Goal: Task Accomplishment & Management: Complete application form

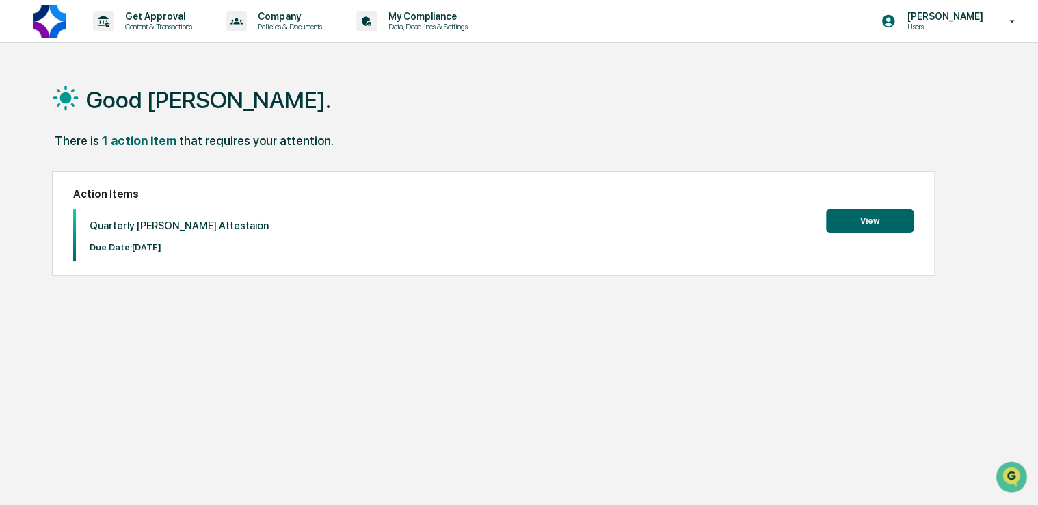
click at [866, 220] on button "View" at bounding box center [870, 220] width 88 height 23
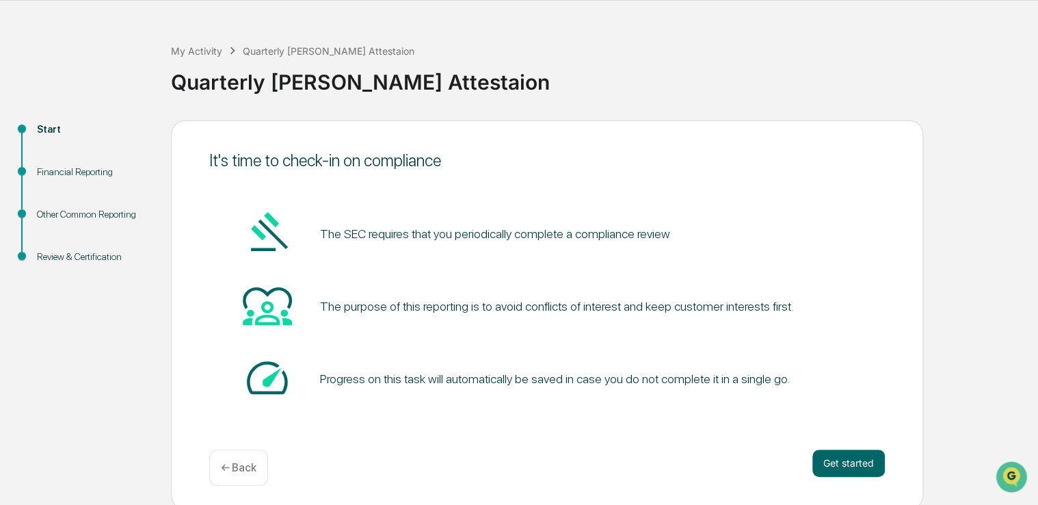
scroll to position [45, 0]
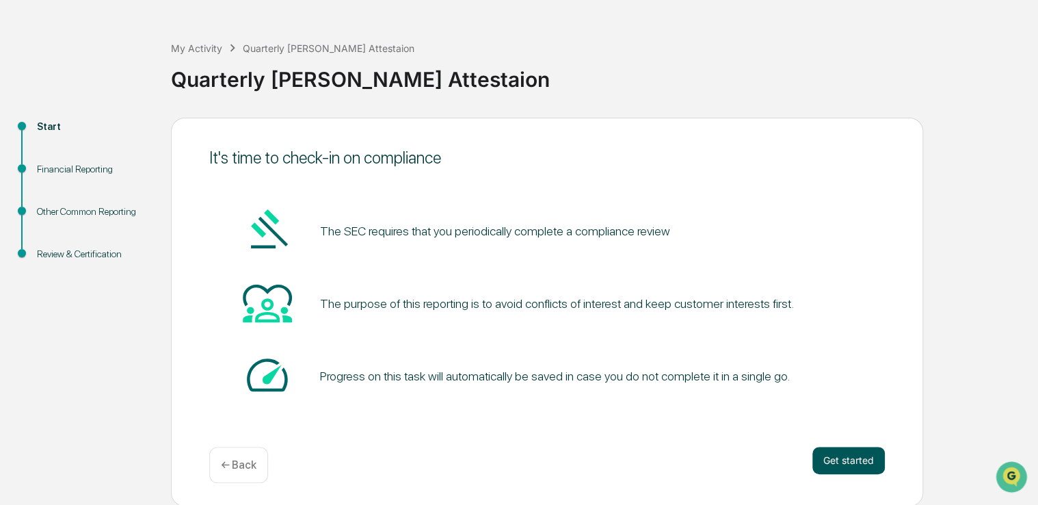
click at [852, 453] on button "Get started" at bounding box center [849, 460] width 72 height 27
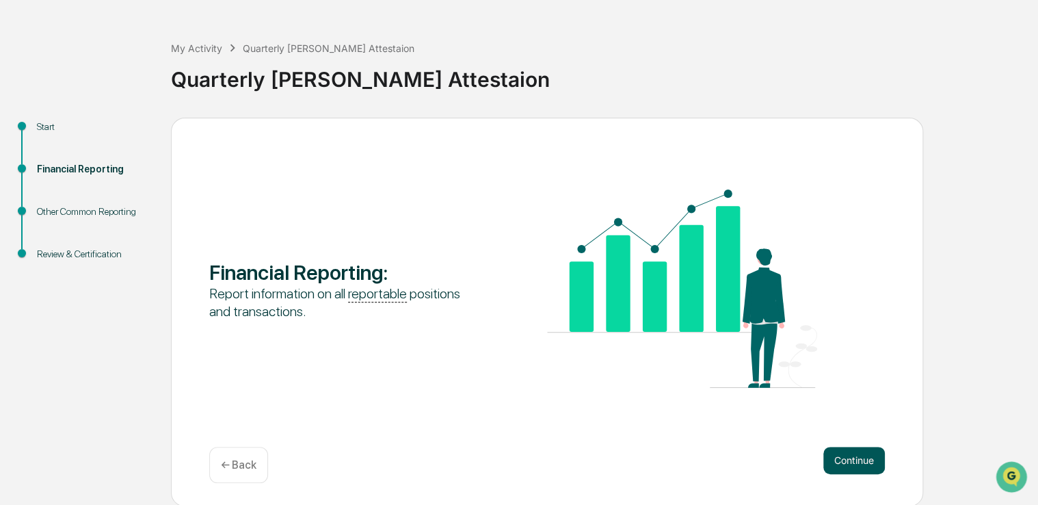
click at [848, 451] on button "Continue" at bounding box center [854, 460] width 62 height 27
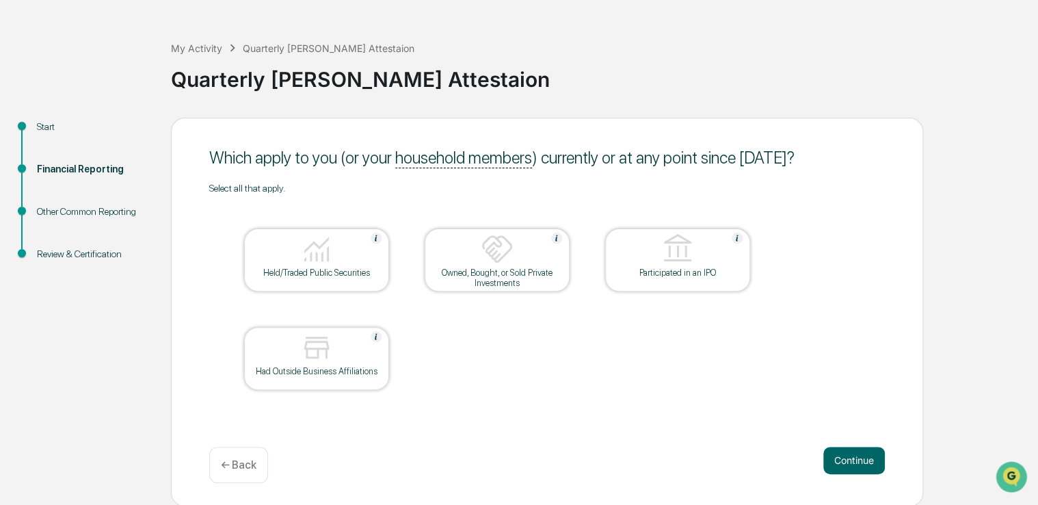
click at [353, 270] on div "Held/Traded Public Securities" at bounding box center [316, 272] width 123 height 10
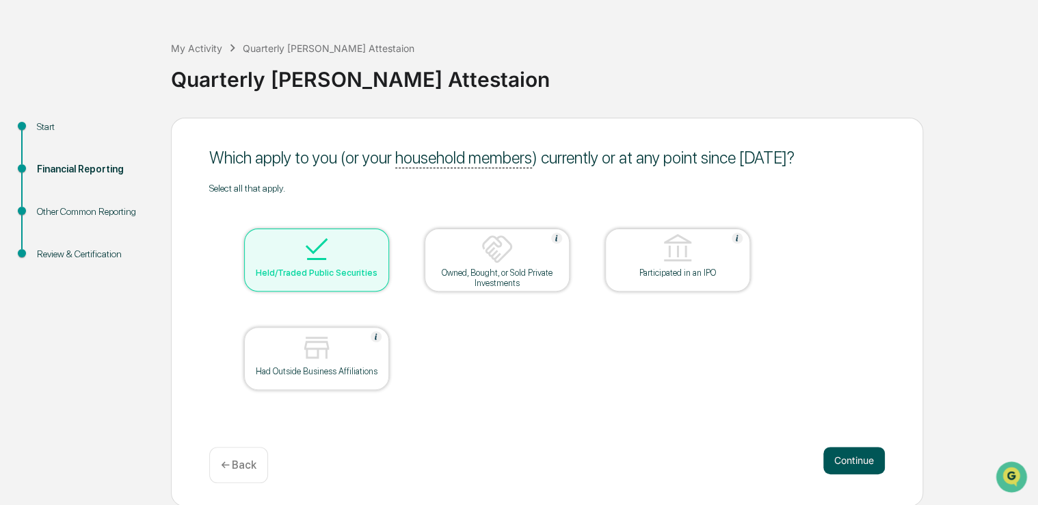
click at [834, 458] on button "Continue" at bounding box center [854, 460] width 62 height 27
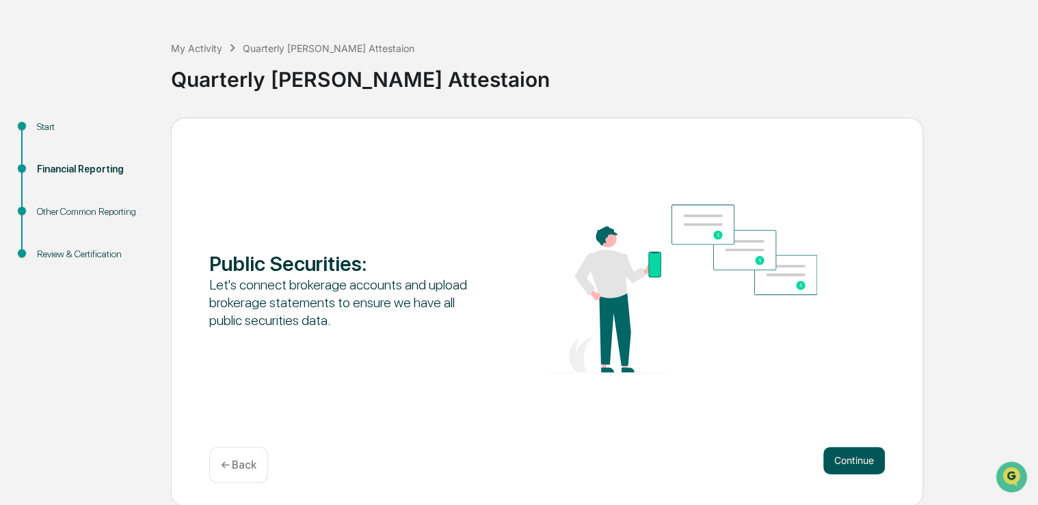
click at [837, 461] on button "Continue" at bounding box center [854, 460] width 62 height 27
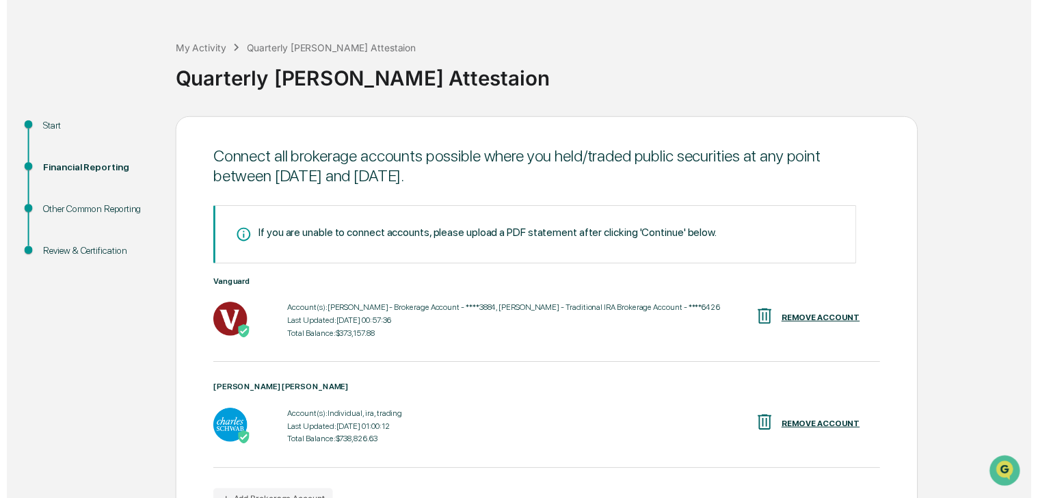
scroll to position [131, 0]
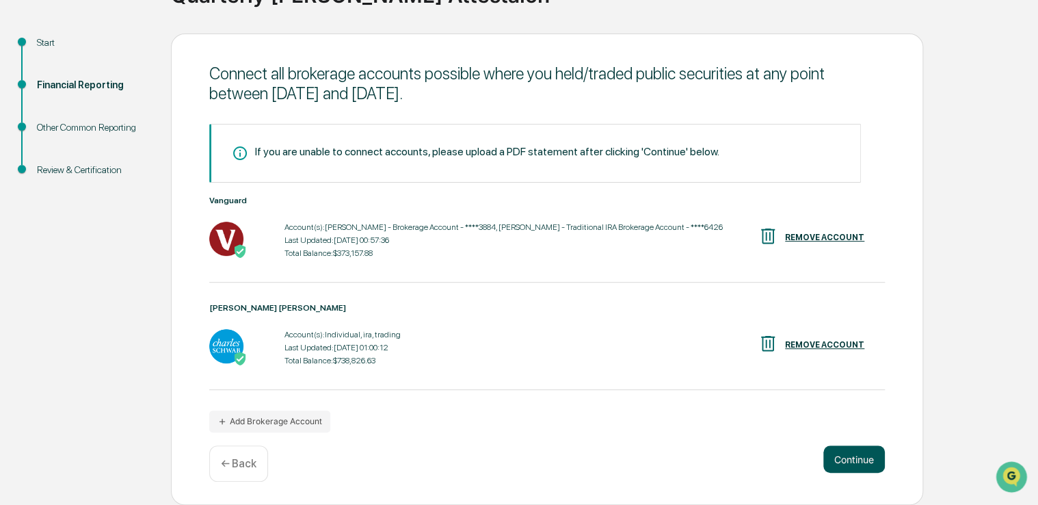
click at [871, 460] on button "Continue" at bounding box center [854, 458] width 62 height 27
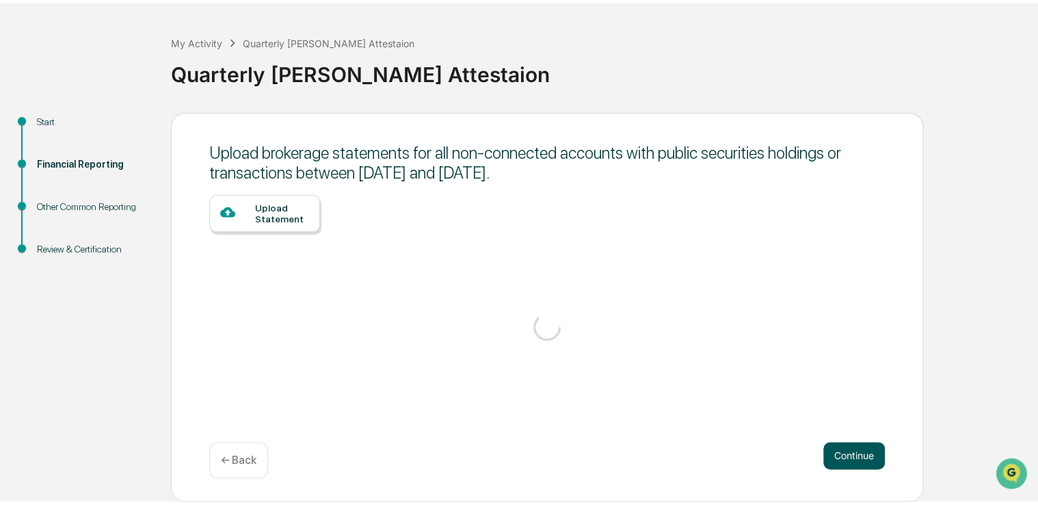
scroll to position [45, 0]
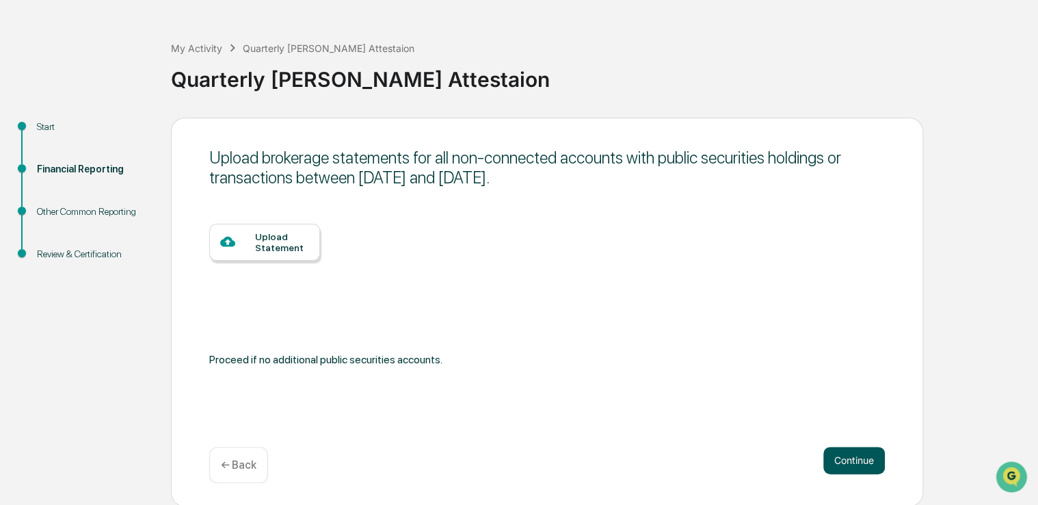
click at [843, 460] on button "Continue" at bounding box center [854, 460] width 62 height 27
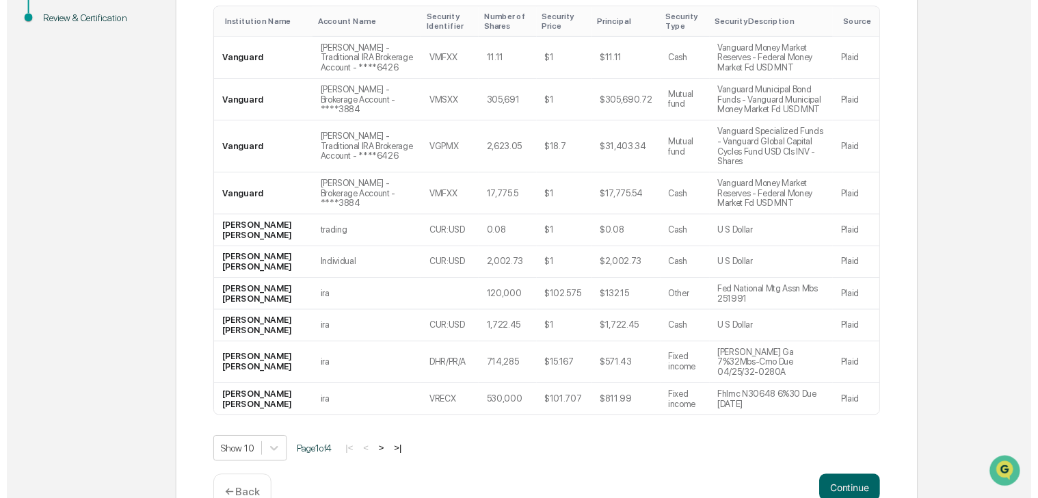
scroll to position [296, 0]
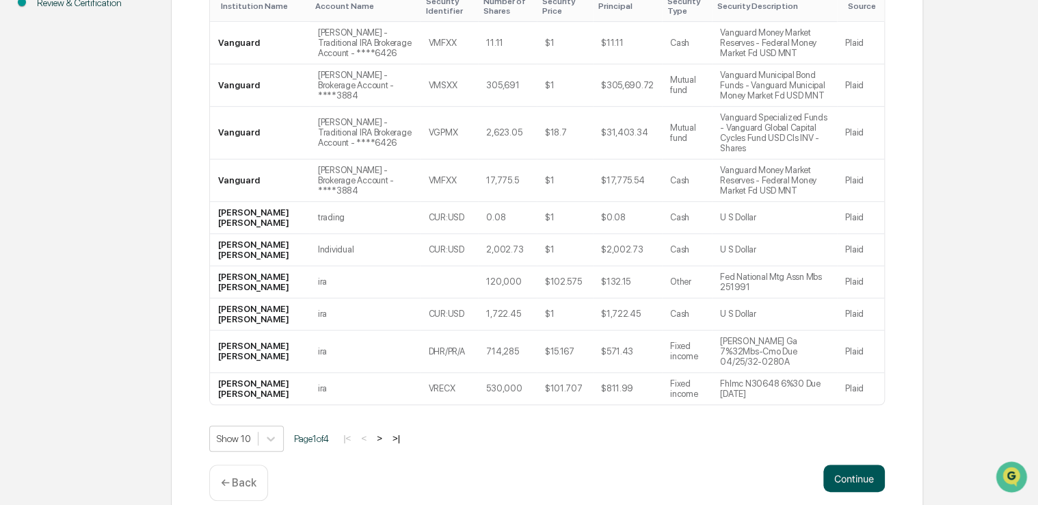
click at [867, 464] on button "Continue" at bounding box center [854, 477] width 62 height 27
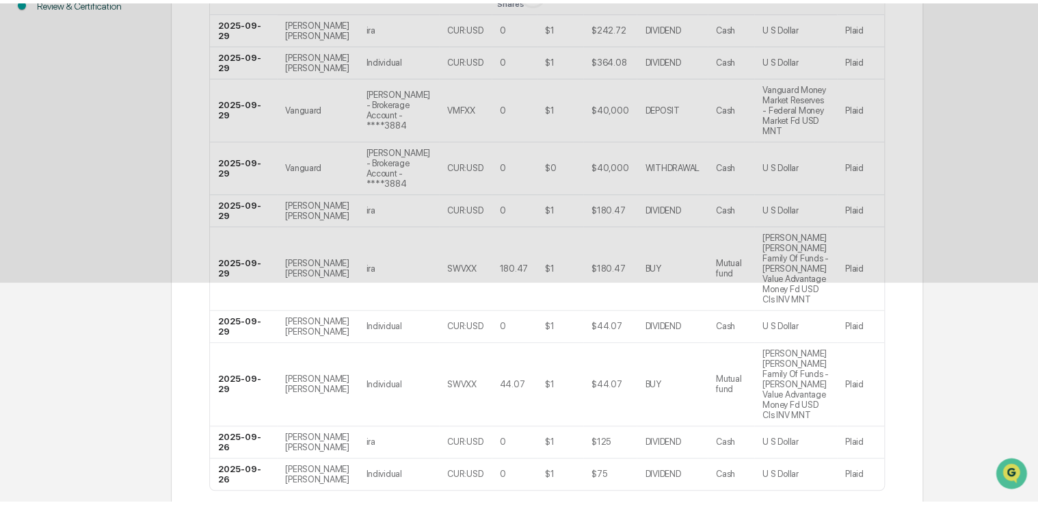
scroll to position [45, 0]
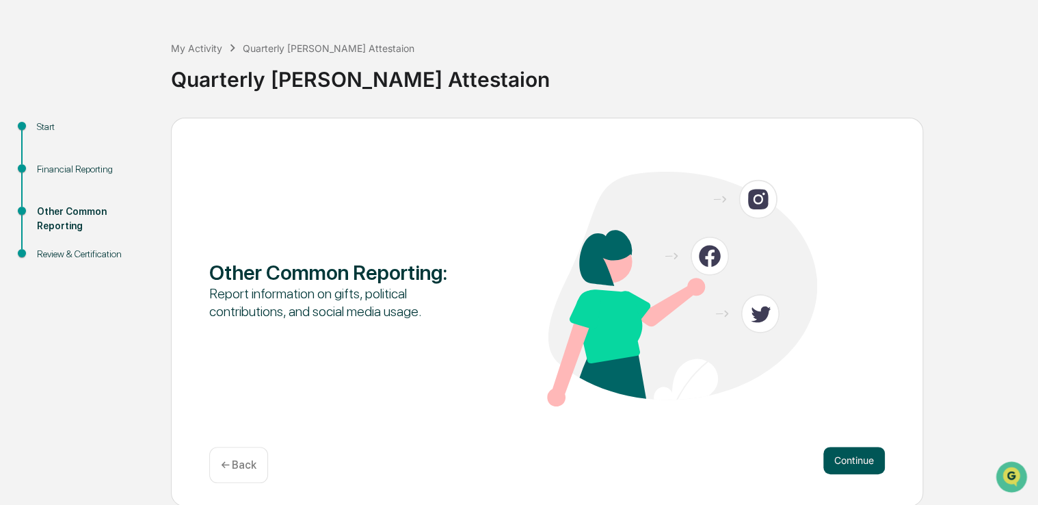
click at [859, 451] on button "Continue" at bounding box center [854, 460] width 62 height 27
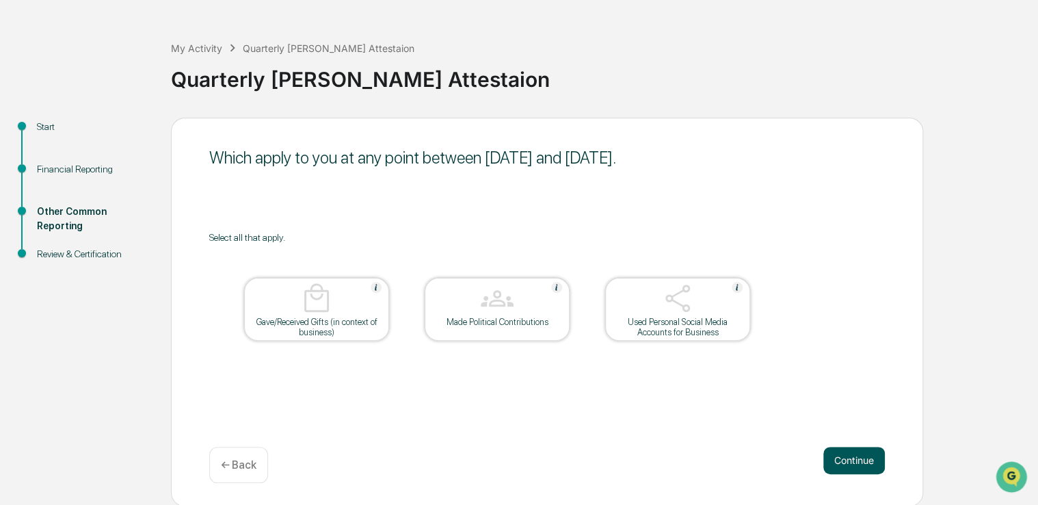
click at [856, 461] on button "Continue" at bounding box center [854, 460] width 62 height 27
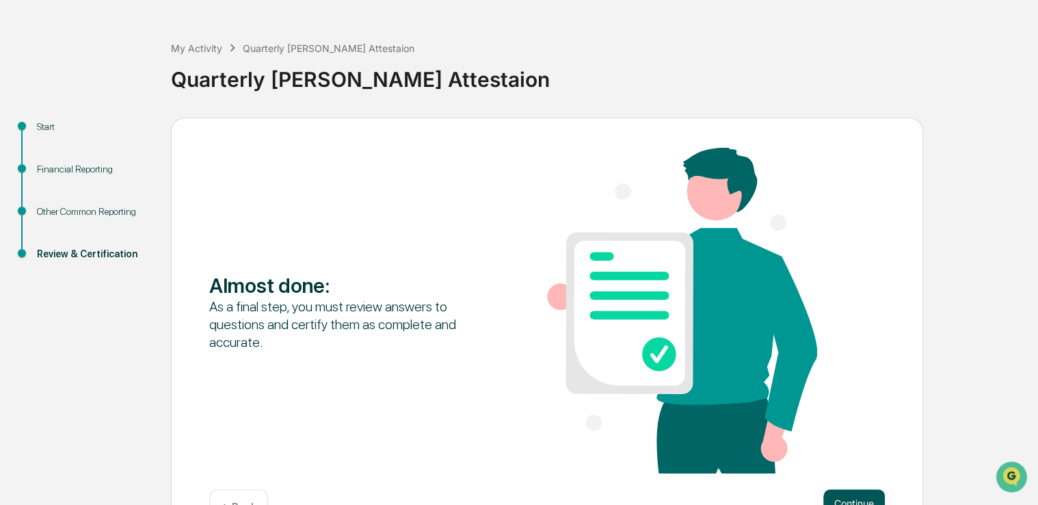
click at [848, 497] on button "Continue" at bounding box center [854, 502] width 62 height 27
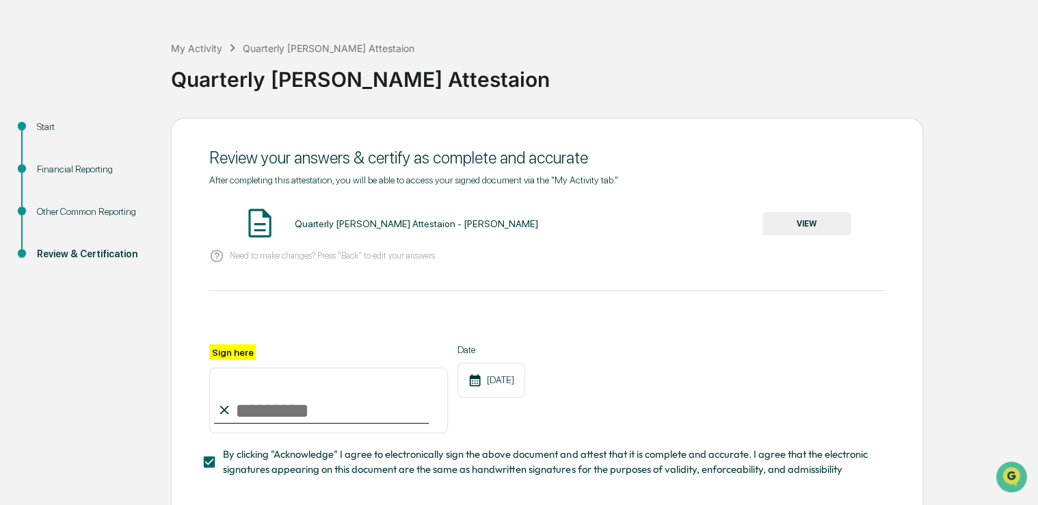
click at [263, 407] on input "Sign here" at bounding box center [328, 400] width 239 height 66
type input "**********"
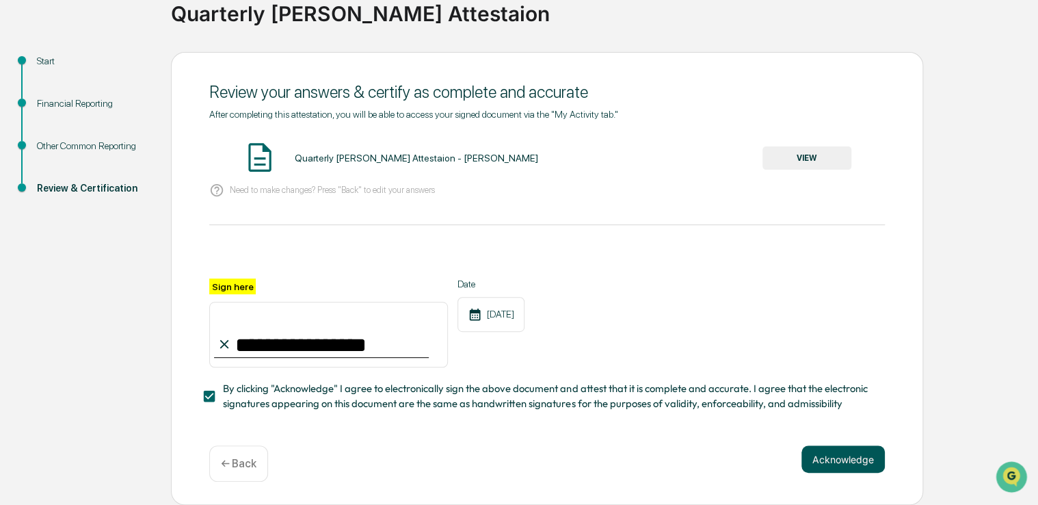
click at [849, 456] on button "Acknowledge" at bounding box center [843, 458] width 83 height 27
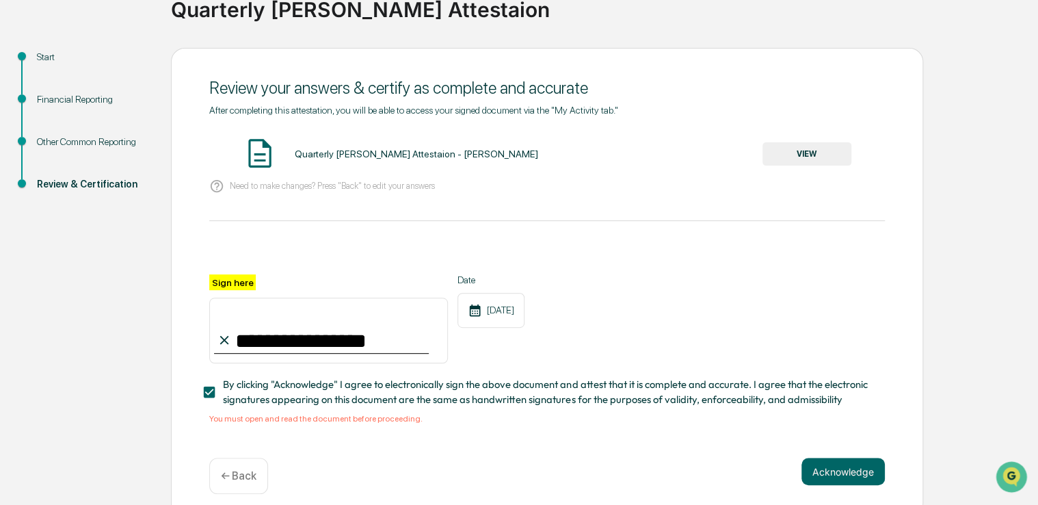
click at [808, 156] on button "VIEW" at bounding box center [807, 153] width 89 height 23
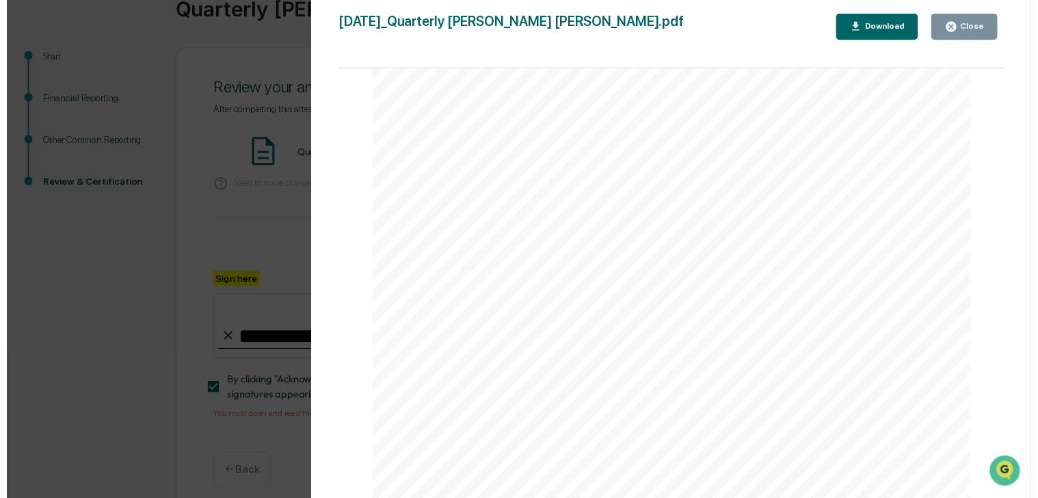
scroll to position [8577, 0]
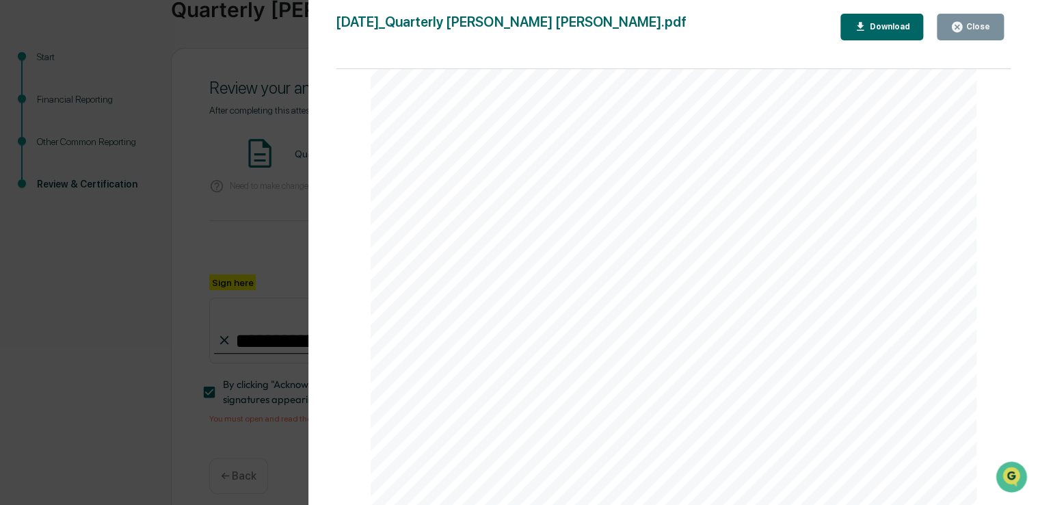
click at [962, 36] on button "Close" at bounding box center [970, 27] width 67 height 27
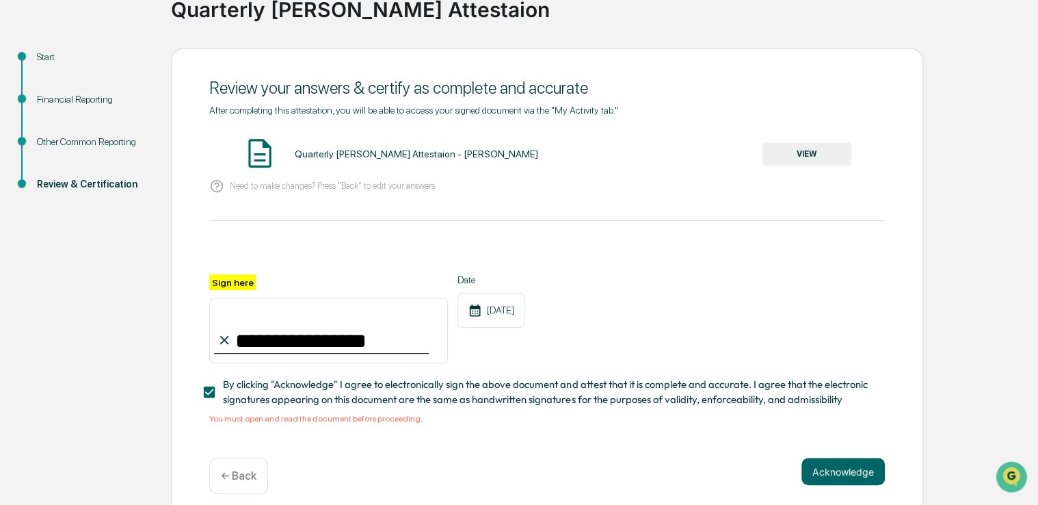
click at [862, 472] on button "Acknowledge" at bounding box center [843, 471] width 83 height 27
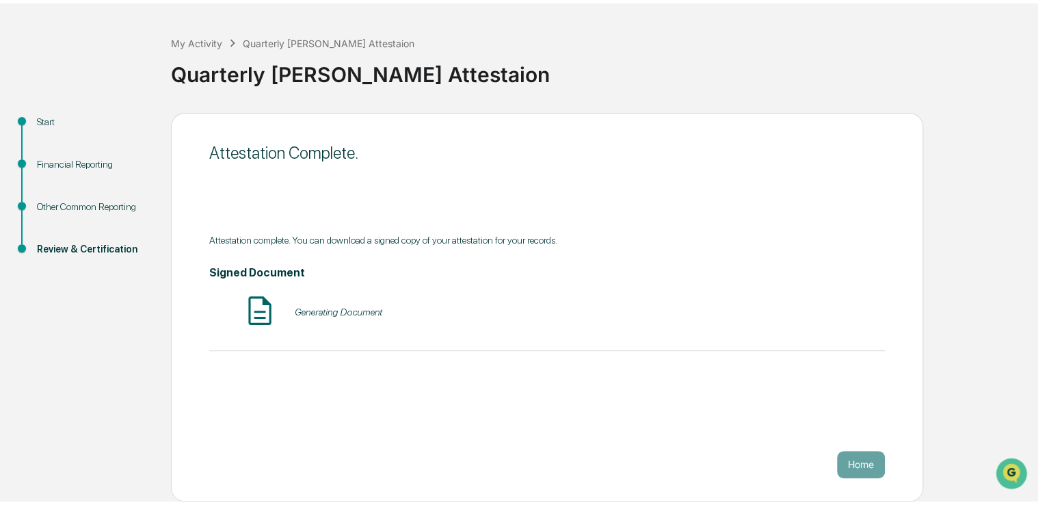
scroll to position [45, 0]
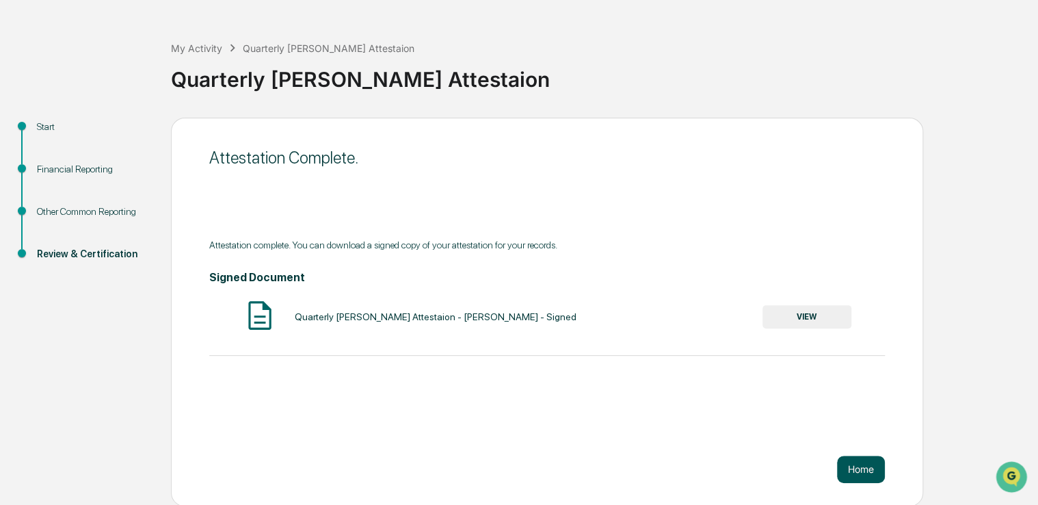
click at [858, 464] on button "Home" at bounding box center [861, 469] width 48 height 27
